Goal: Task Accomplishment & Management: Use online tool/utility

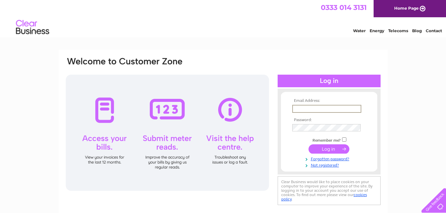
click at [329, 109] on input "text" at bounding box center [326, 109] width 69 height 8
type input "[EMAIL_ADDRESS][DOMAIN_NAME]"
click at [328, 146] on input "submit" at bounding box center [328, 148] width 41 height 9
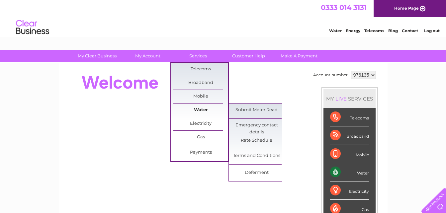
click at [199, 107] on link "Water" at bounding box center [200, 110] width 55 height 13
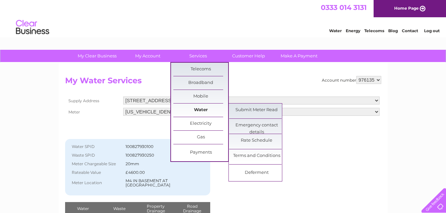
click at [199, 108] on link "Water" at bounding box center [200, 110] width 55 height 13
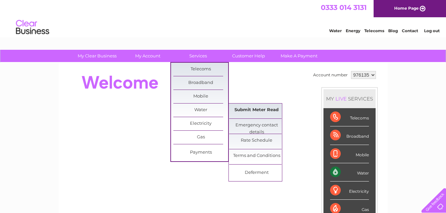
click at [236, 108] on link "Submit Meter Read" at bounding box center [256, 110] width 55 height 13
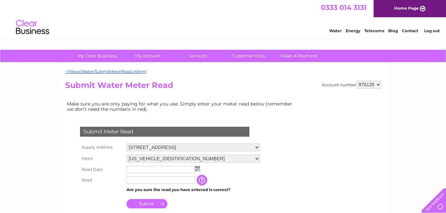
click at [197, 167] on img at bounding box center [197, 168] width 5 height 5
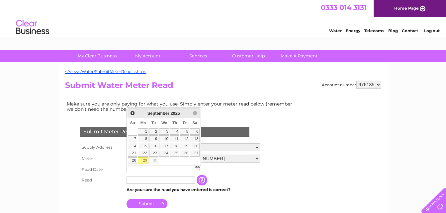
click at [145, 158] on link "29" at bounding box center [143, 160] width 10 height 7
type input "[DATE]"
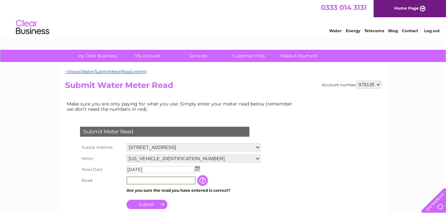
click at [149, 180] on input "text" at bounding box center [160, 181] width 69 height 8
type input "00006"
click at [149, 200] on input "Submit" at bounding box center [146, 203] width 41 height 9
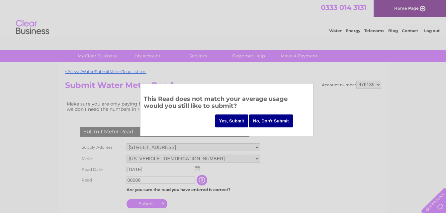
click at [222, 122] on input "Yes, Submit" at bounding box center [231, 121] width 33 height 13
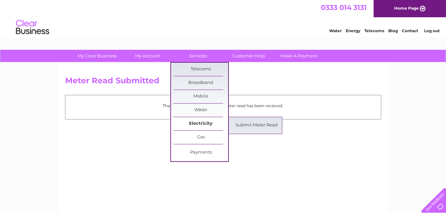
click at [196, 120] on link "Electricity" at bounding box center [200, 123] width 55 height 13
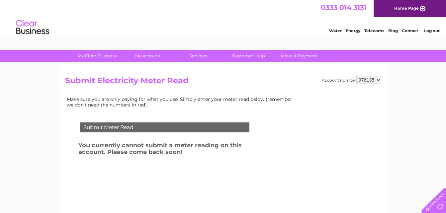
click at [426, 29] on link "Log out" at bounding box center [432, 30] width 16 height 5
